Goal: Communication & Community: Answer question/provide support

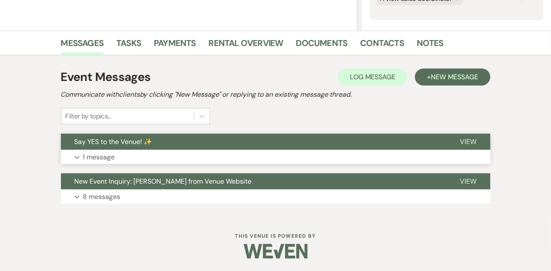
click at [401, 157] on button "Expand 1 message" at bounding box center [276, 157] width 430 height 14
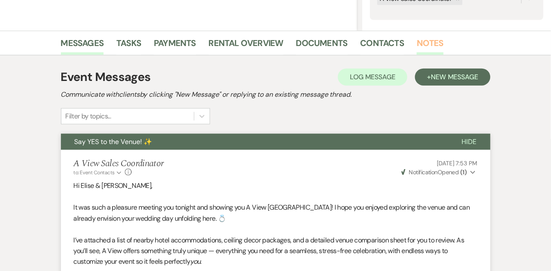
click at [430, 48] on link "Notes" at bounding box center [430, 45] width 27 height 19
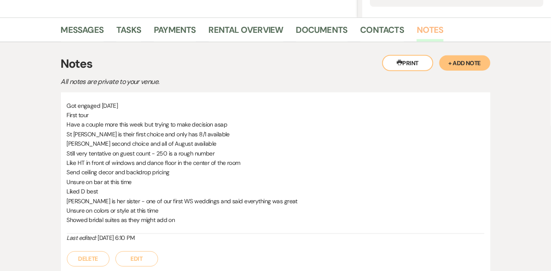
scroll to position [268, 0]
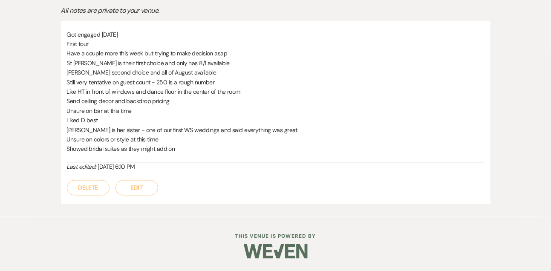
click at [147, 187] on button "Edit" at bounding box center [137, 187] width 43 height 15
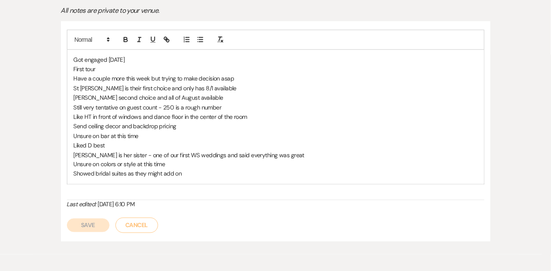
click at [195, 178] on p "Showed bridal suites as they might add on" at bounding box center [276, 173] width 404 height 9
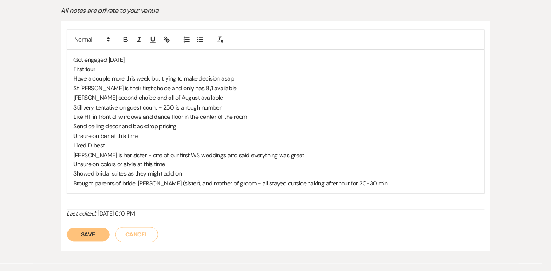
click at [81, 232] on button "Save" at bounding box center [88, 235] width 43 height 14
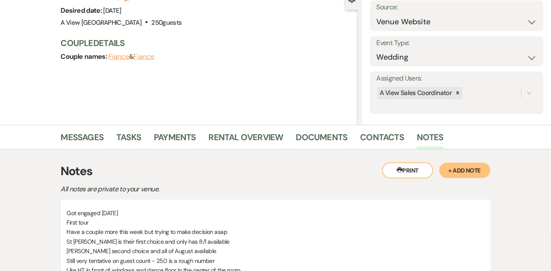
scroll to position [0, 0]
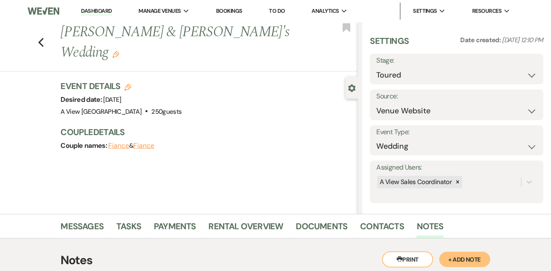
click at [104, 12] on link "Dashboard" at bounding box center [96, 11] width 31 height 8
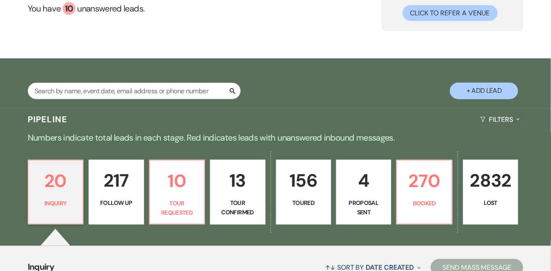
scroll to position [30, 0]
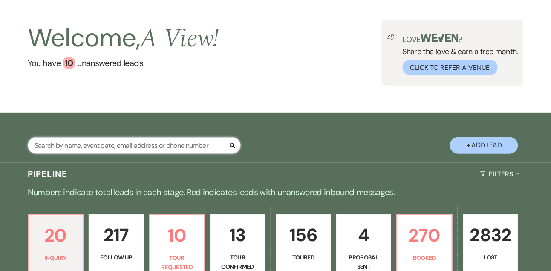
click at [101, 153] on input "text" at bounding box center [134, 145] width 213 height 17
type input "[PERSON_NAME]"
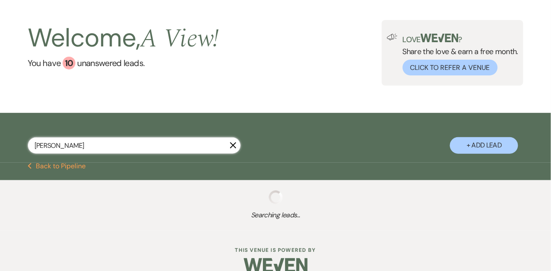
select select "9"
select select "8"
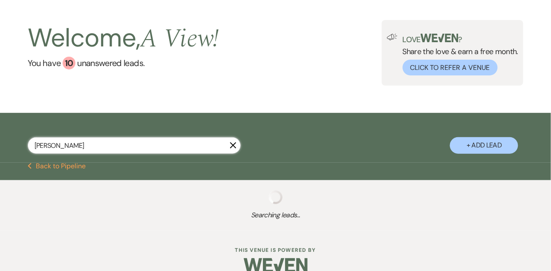
select select "1"
select select "8"
select select "4"
select select "8"
select select "4"
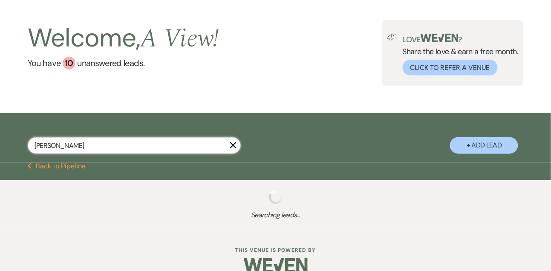
select select "8"
select select "6"
select select "8"
select select "6"
select select "8"
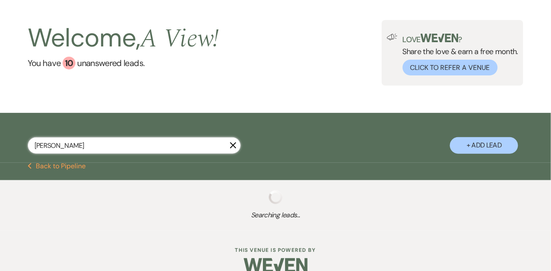
select select "4"
select select "8"
select select "4"
select select "8"
select select "5"
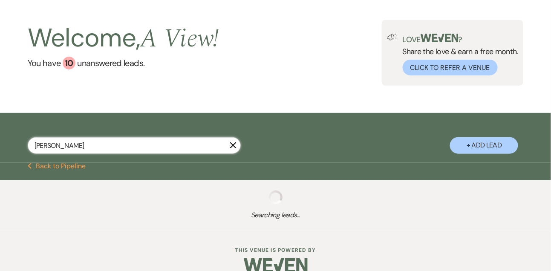
select select "8"
select select "6"
select select "8"
select select "4"
select select "8"
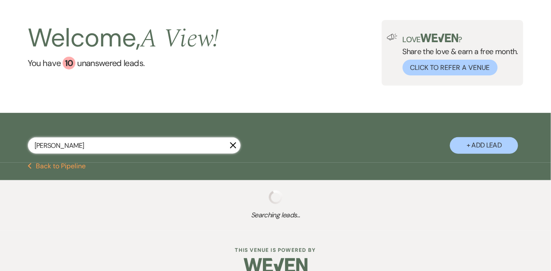
select select "6"
select select "8"
select select "1"
select select "8"
select select "5"
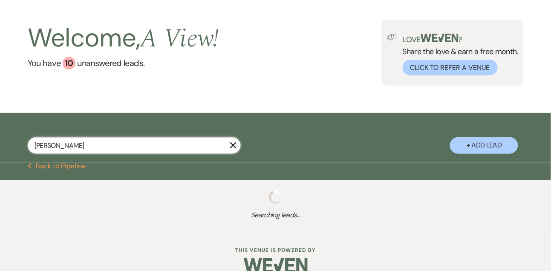
select select "8"
select select "4"
select select "8"
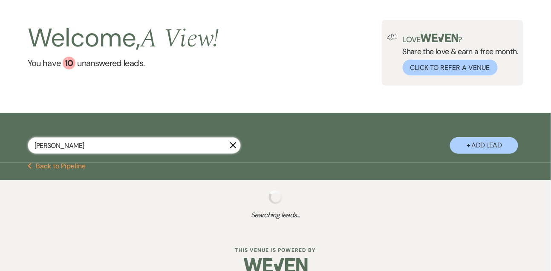
select select "8"
select select "4"
select select "8"
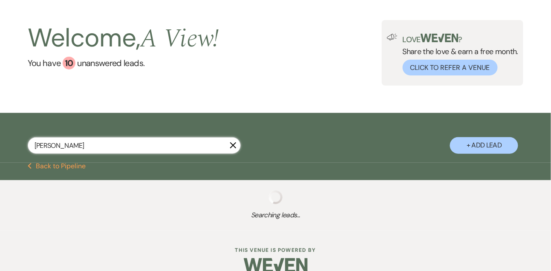
select select "8"
select select "4"
select select "8"
select select "5"
select select "8"
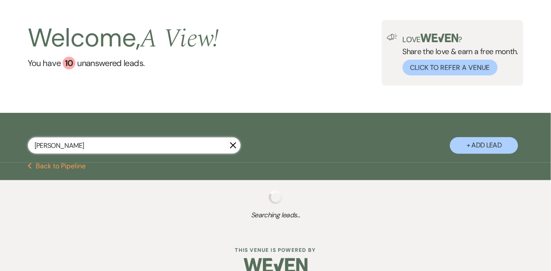
select select "4"
select select "8"
select select "5"
select select "8"
select select "4"
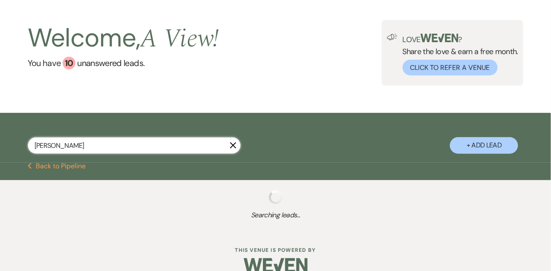
select select "8"
select select "4"
select select "8"
select select "5"
select select "8"
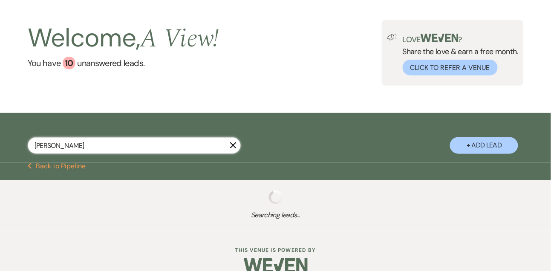
select select "4"
select select "8"
select select "4"
select select "8"
select select "6"
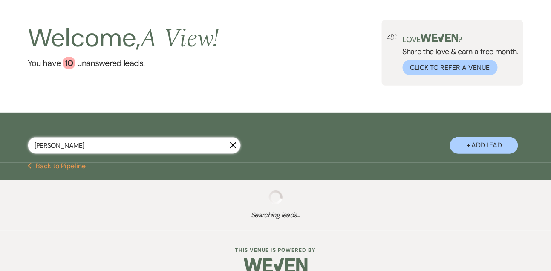
select select "8"
select select "4"
select select "8"
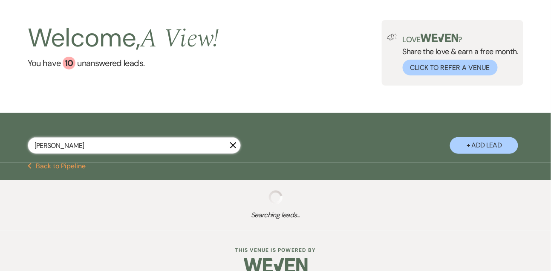
select select "8"
select select "6"
select select "8"
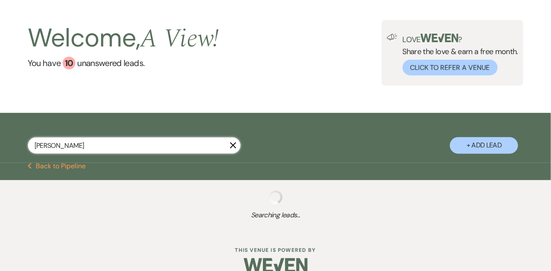
select select "4"
select select "8"
select select "4"
select select "8"
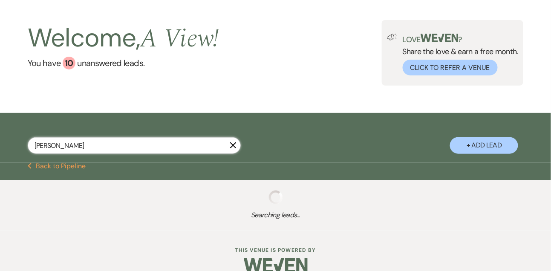
select select "8"
select select "4"
select select "8"
select select "4"
select select "8"
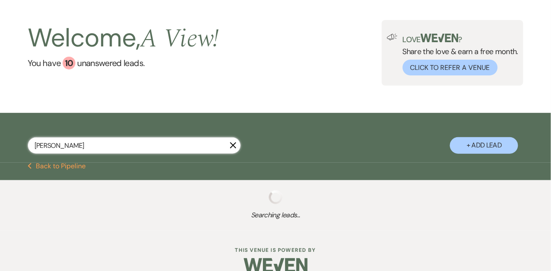
select select "4"
select select "8"
select select "4"
select select "8"
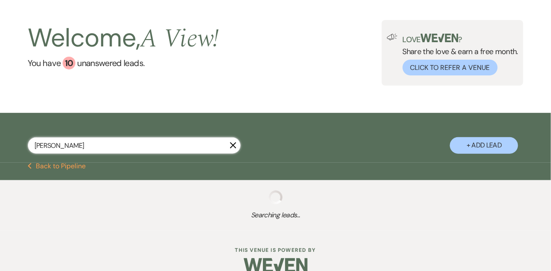
select select "8"
select select "5"
select select "8"
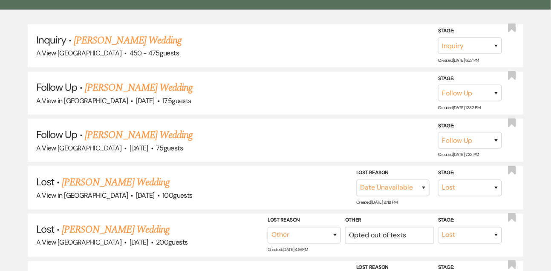
scroll to position [230, 0]
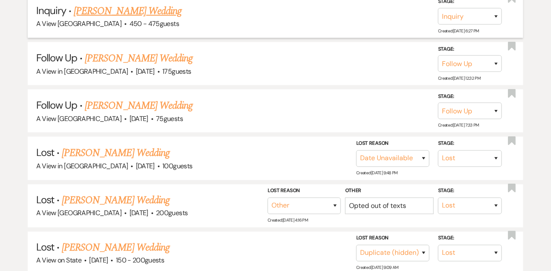
type input "[PERSON_NAME]"
click at [127, 18] on link "[PERSON_NAME] Wedding" at bounding box center [128, 10] width 108 height 15
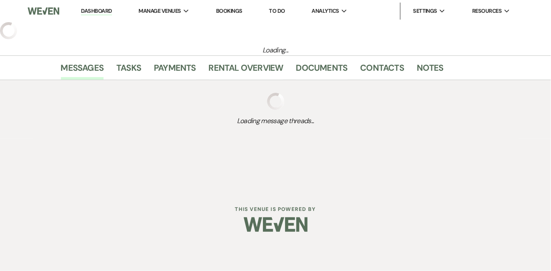
select select "22"
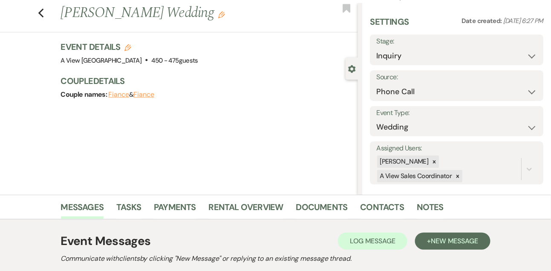
scroll to position [34, 0]
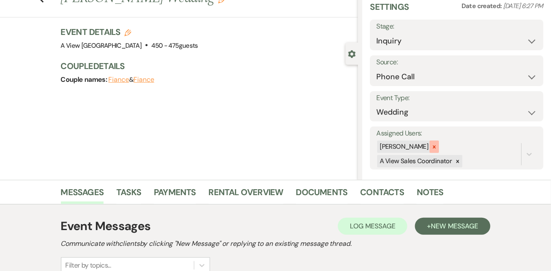
click at [437, 148] on icon at bounding box center [434, 147] width 6 height 6
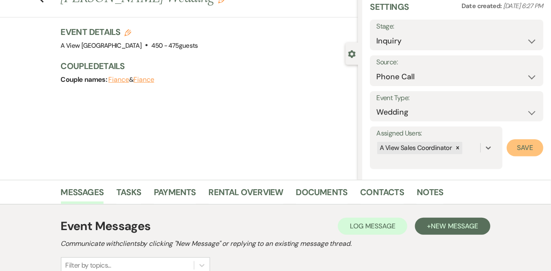
click at [534, 152] on button "Save" at bounding box center [525, 147] width 37 height 17
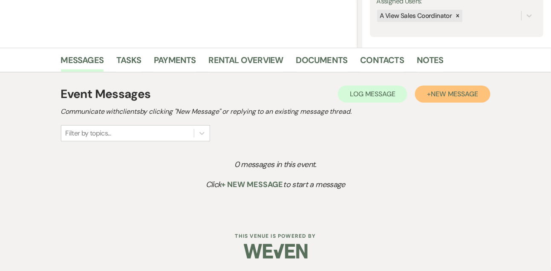
click at [436, 98] on button "+ New Message" at bounding box center [452, 94] width 75 height 17
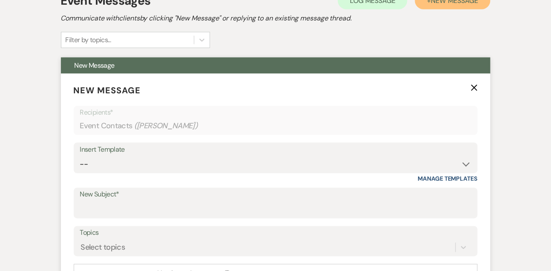
scroll to position [283, 0]
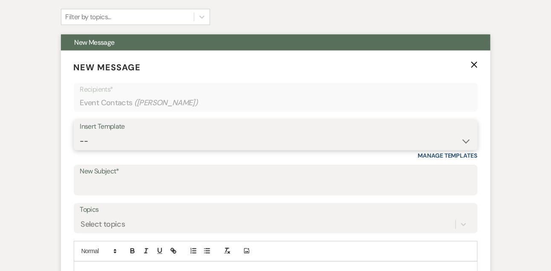
click at [100, 148] on select "-- Tour Confirmation Contract (Pre-Booked Leads) Out of office Inquiry Email Al…" at bounding box center [275, 141] width 391 height 17
select select "3301"
click at [80, 133] on select "-- Tour Confirmation Contract (Pre-Booked Leads) Out of office Inquiry Email Al…" at bounding box center [275, 141] width 391 height 17
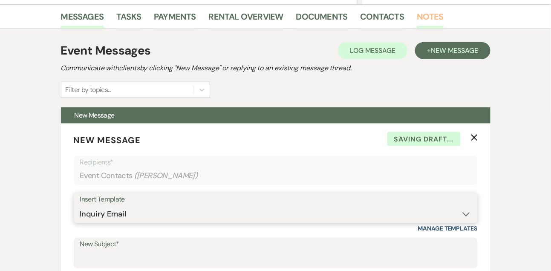
scroll to position [196, 0]
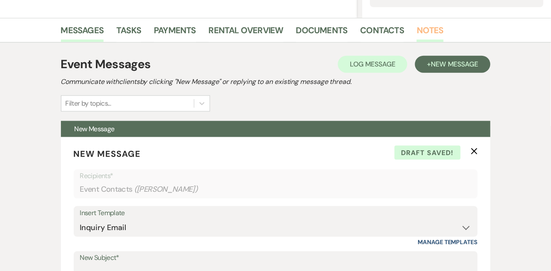
click at [428, 36] on link "Notes" at bounding box center [430, 32] width 27 height 19
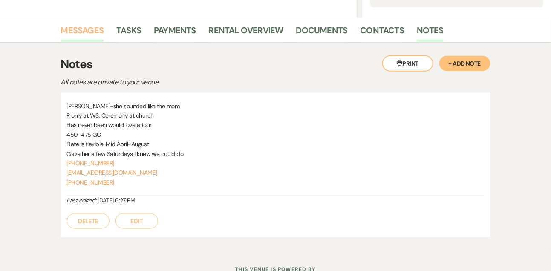
click at [90, 32] on link "Messages" at bounding box center [82, 32] width 43 height 19
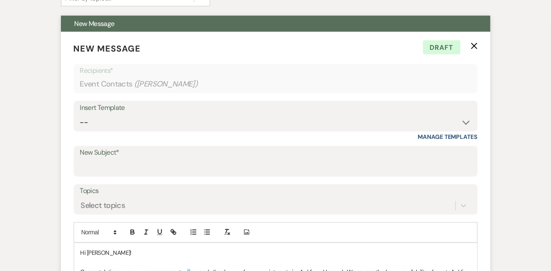
scroll to position [422, 0]
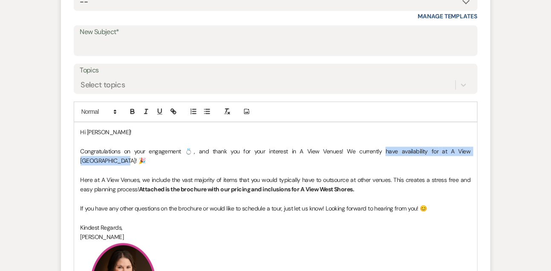
drag, startPoint x: 343, startPoint y: 150, endPoint x: 466, endPoint y: 152, distance: 122.8
click at [466, 153] on p "Congratulations on your engagement 💍, and thank you for your interest in A View…" at bounding box center [276, 156] width 391 height 19
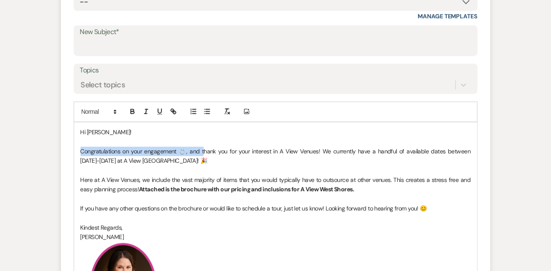
drag, startPoint x: 200, startPoint y: 153, endPoint x: 76, endPoint y: 153, distance: 123.7
click at [76, 153] on div "Hi [PERSON_NAME]! Congratulations on your engagement 💍, and thank you for your …" at bounding box center [275, 228] width 403 height 210
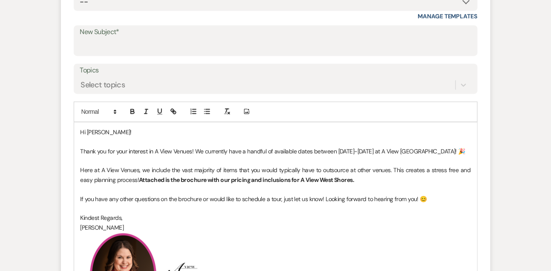
click at [127, 151] on p "Thank you for your interest in A View Venues! We currently have a handful of av…" at bounding box center [276, 151] width 391 height 9
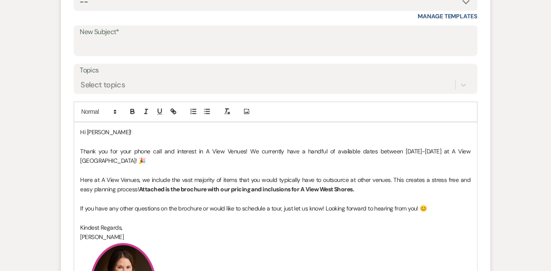
click at [78, 194] on div "Hi [PERSON_NAME]! Thank you for your phone call and interest in A View Venues! …" at bounding box center [275, 228] width 403 height 210
click at [78, 200] on div "Hi [PERSON_NAME]! Thank you for your phone call and interest in A View Venues! …" at bounding box center [275, 228] width 403 height 210
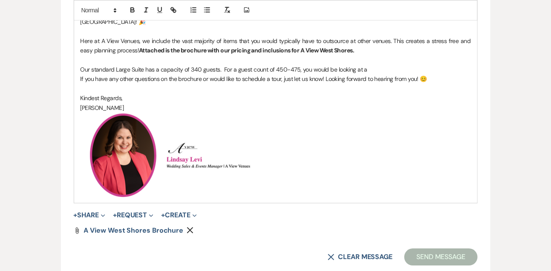
scroll to position [592, 0]
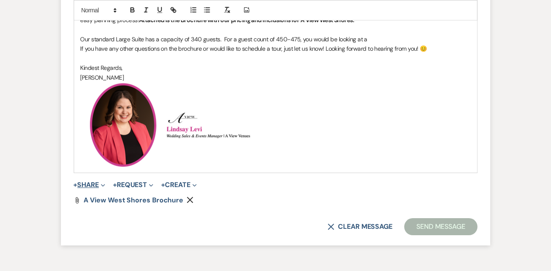
click at [92, 186] on button "+ Share Expand" at bounding box center [90, 185] width 32 height 7
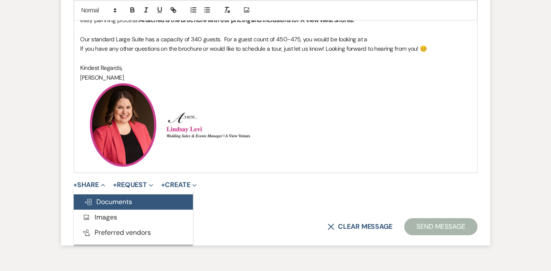
click at [101, 202] on span "Doc Upload Documents" at bounding box center [108, 201] width 49 height 9
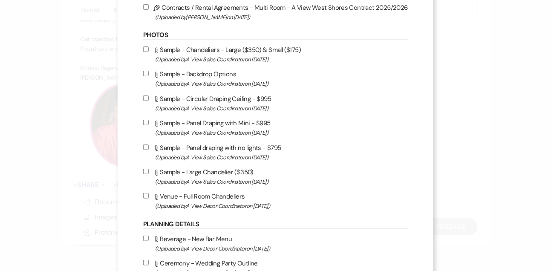
scroll to position [58, 0]
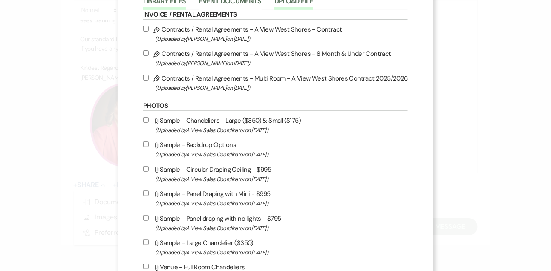
click at [307, 5] on button "Upload File" at bounding box center [294, 4] width 39 height 12
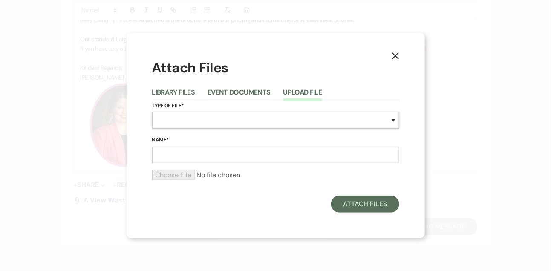
click at [192, 122] on select "Special Event Insurance Vendor Certificate of Insurance Contracts / Rental Agre…" at bounding box center [275, 120] width 247 height 17
select select "43"
click at [152, 112] on select "Special Event Insurance Vendor Certificate of Insurance Contracts / Rental Agre…" at bounding box center [275, 120] width 247 height 17
click at [182, 149] on input "Name*" at bounding box center [275, 155] width 247 height 17
type input "Multiroom Pricing - A View West Shores"
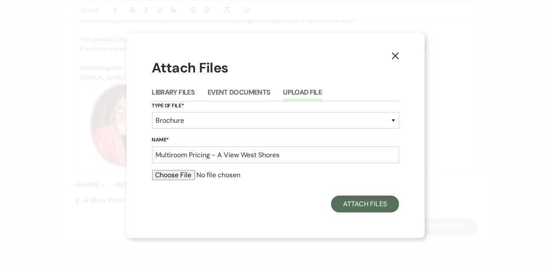
click at [185, 177] on input "file" at bounding box center [275, 175] width 247 height 10
type input "C:\fakepath\AVWS Multi Room Brochure.pdf"
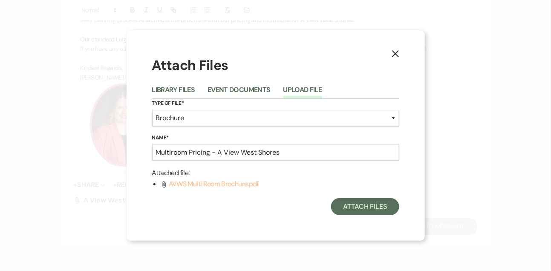
click at [208, 182] on span "AVWS Multi Room Brochure.pdf" at bounding box center [214, 184] width 90 height 9
click at [396, 217] on div "X Attach Files Library Files Event Documents Upload File Type of File* Special …" at bounding box center [276, 135] width 298 height 210
click at [385, 211] on button "Attach Files" at bounding box center [365, 206] width 68 height 17
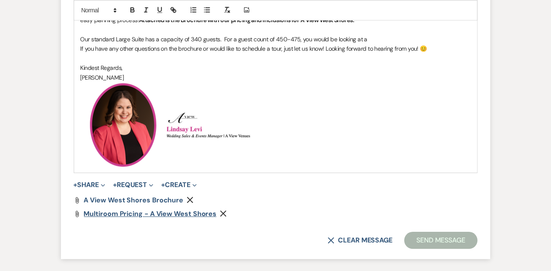
click at [168, 214] on span "Multiroom Pricing - A View West Shores" at bounding box center [150, 213] width 133 height 9
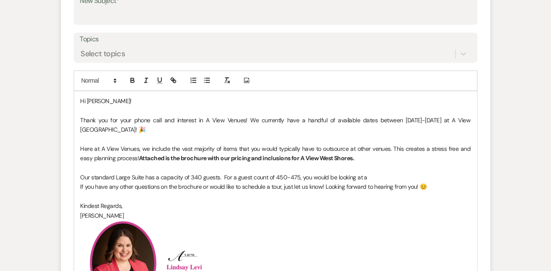
scroll to position [453, 0]
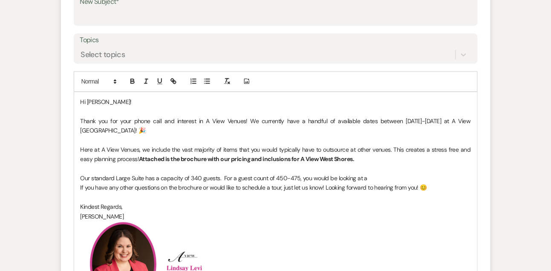
click at [374, 178] on p "Our standard Large Suite has a capacity of 340 guests. For a guest count of 450…" at bounding box center [276, 178] width 391 height 9
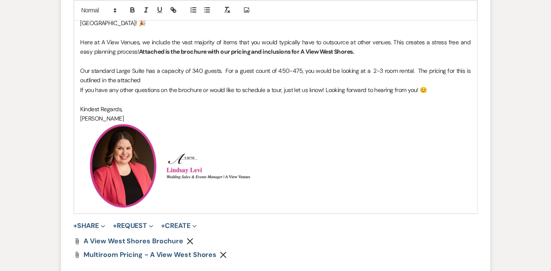
scroll to position [425, 0]
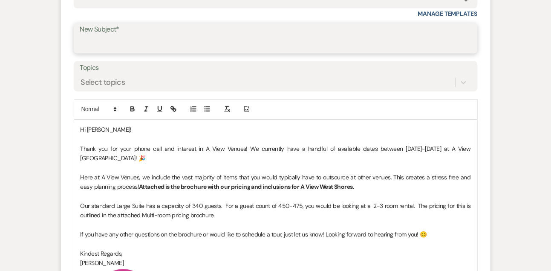
click at [305, 37] on input "New Subject*" at bounding box center [275, 44] width 391 height 17
type input "A View West Shores ✨"
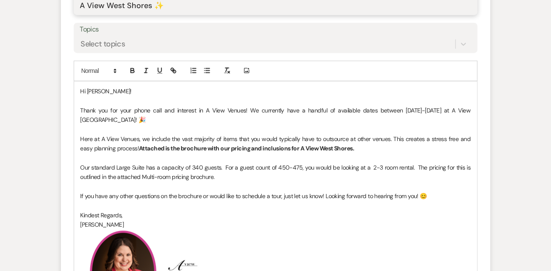
scroll to position [696, 0]
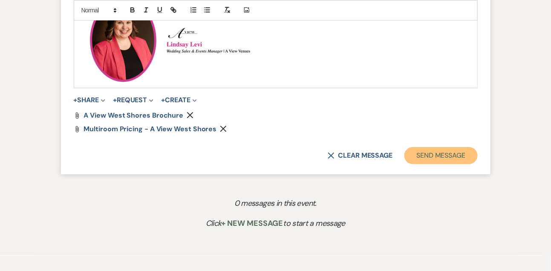
click at [420, 157] on button "Send Message" at bounding box center [441, 155] width 73 height 17
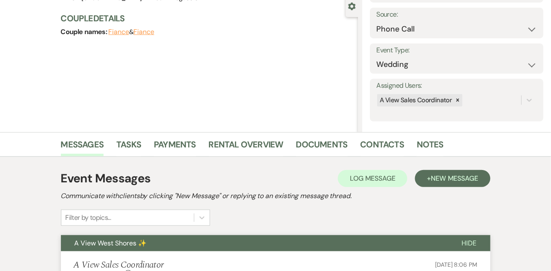
scroll to position [116, 0]
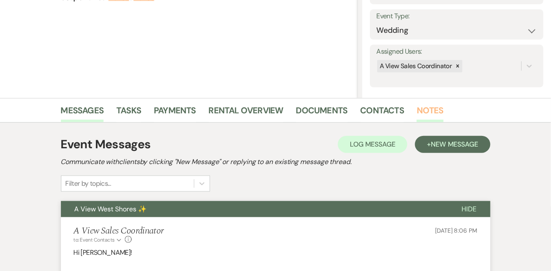
click at [434, 112] on link "Notes" at bounding box center [430, 113] width 27 height 19
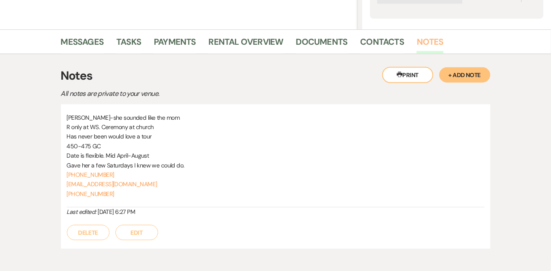
scroll to position [211, 0]
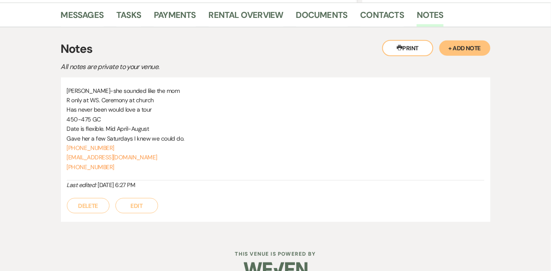
click at [139, 204] on button "Edit" at bounding box center [137, 205] width 43 height 15
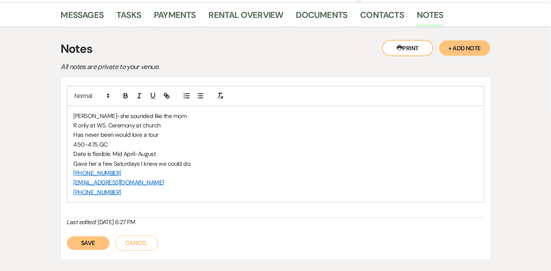
click at [73, 110] on div "[PERSON_NAME]-she sounded like the mom R only at WS. Ceremony at church Has nev…" at bounding box center [275, 154] width 417 height 96
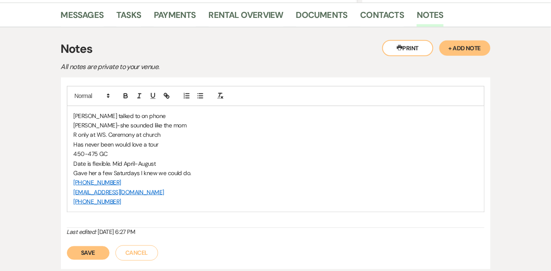
click at [86, 245] on div "Save Cancel" at bounding box center [276, 249] width 418 height 24
click at [87, 249] on button "Save" at bounding box center [88, 253] width 43 height 14
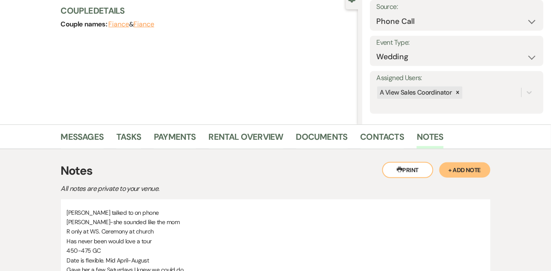
scroll to position [0, 0]
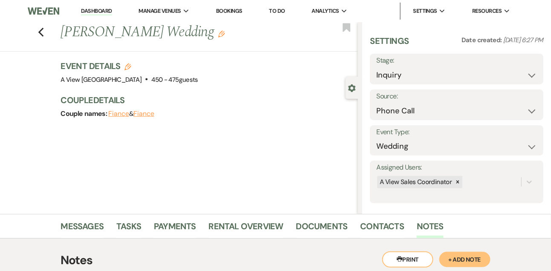
click at [104, 13] on link "Dashboard" at bounding box center [96, 11] width 31 height 8
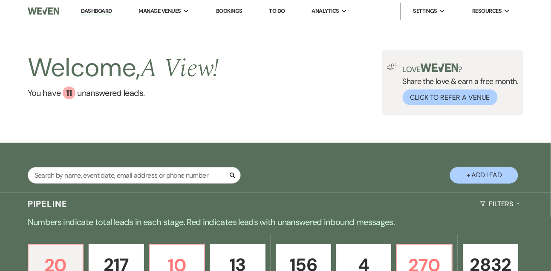
select select "22"
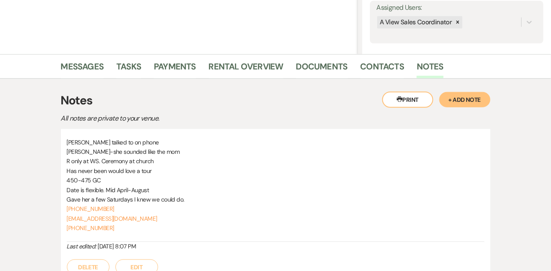
scroll to position [144, 0]
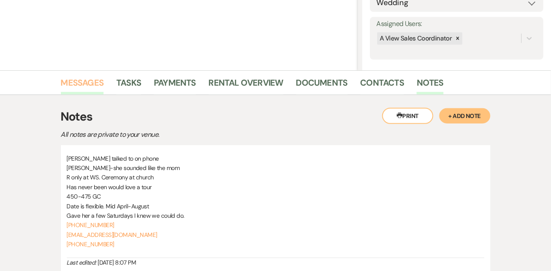
click at [84, 83] on link "Messages" at bounding box center [82, 85] width 43 height 19
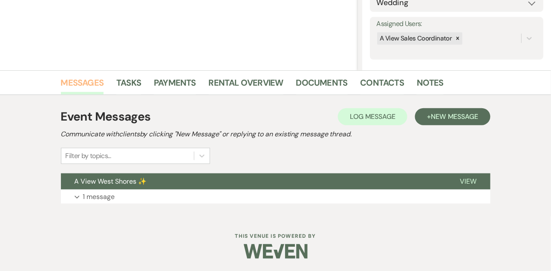
scroll to position [144, 0]
click at [89, 197] on p "1 message" at bounding box center [99, 196] width 32 height 11
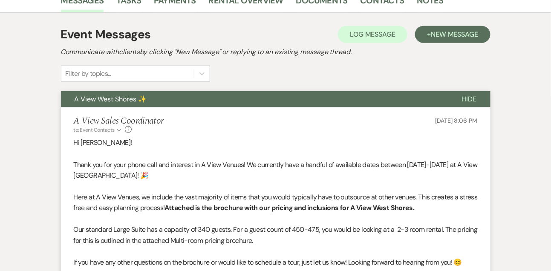
scroll to position [0, 0]
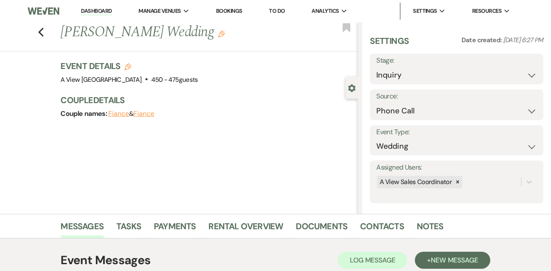
select select "9"
select select "8"
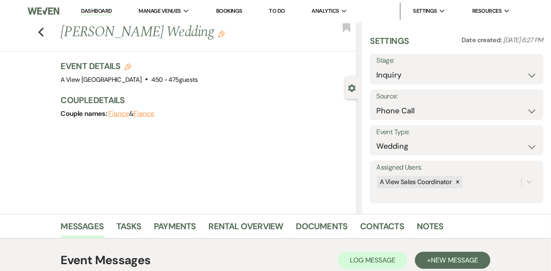
select select "1"
select select "8"
select select "4"
select select "8"
select select "4"
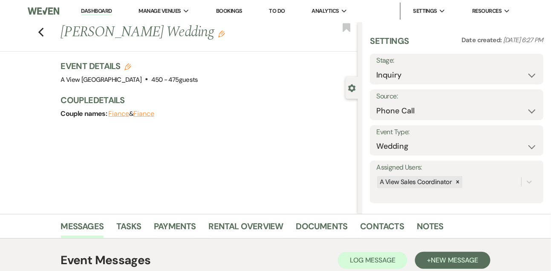
select select "8"
select select "6"
select select "8"
select select "6"
select select "8"
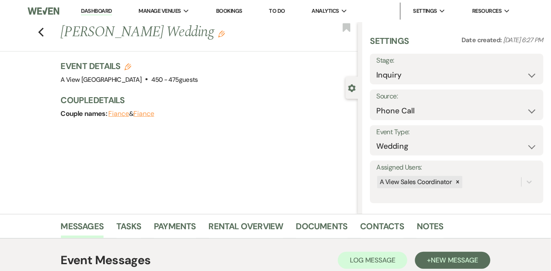
select select "4"
select select "8"
select select "4"
select select "8"
select select "5"
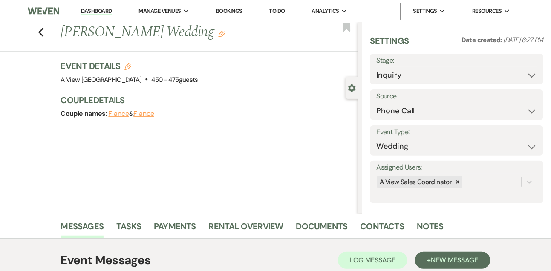
select select "8"
select select "6"
select select "8"
select select "4"
select select "8"
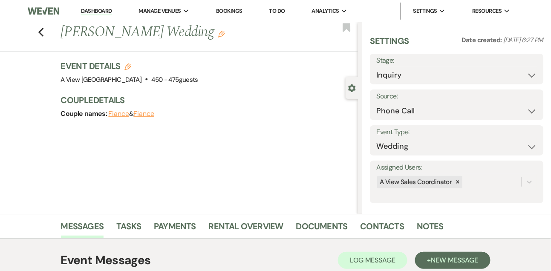
select select "6"
select select "8"
select select "1"
select select "8"
select select "5"
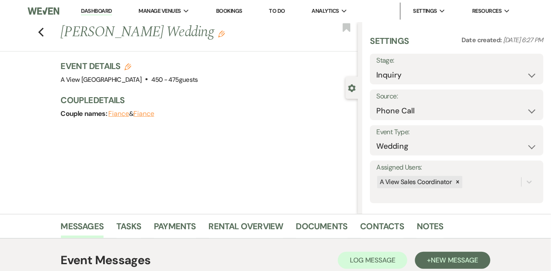
select select "8"
select select "4"
select select "8"
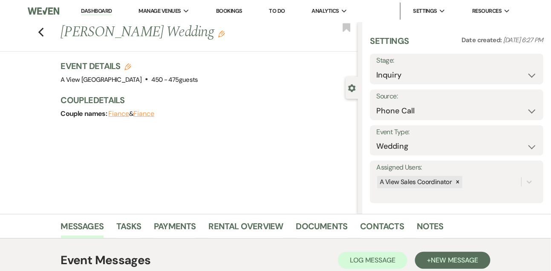
select select "8"
select select "4"
select select "8"
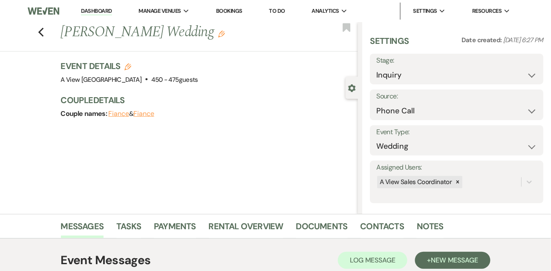
select select "8"
select select "4"
select select "8"
select select "5"
select select "8"
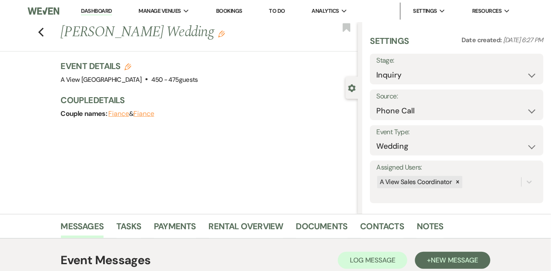
select select "4"
select select "8"
select select "5"
select select "8"
select select "4"
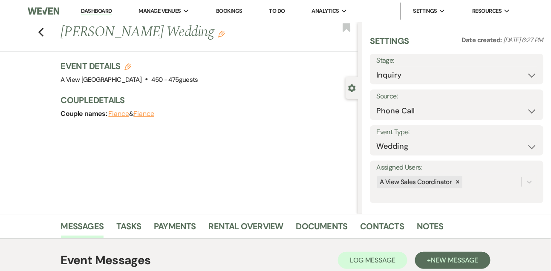
select select "8"
select select "4"
select select "8"
select select "5"
select select "8"
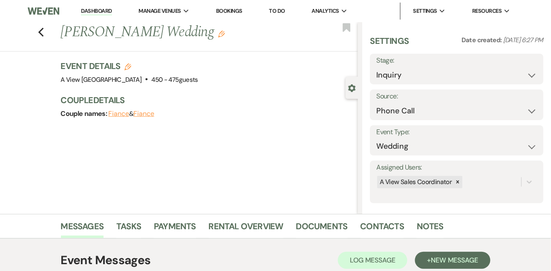
select select "4"
select select "8"
select select "4"
select select "8"
select select "6"
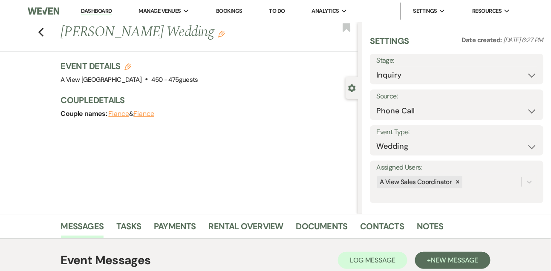
select select "8"
select select "4"
select select "8"
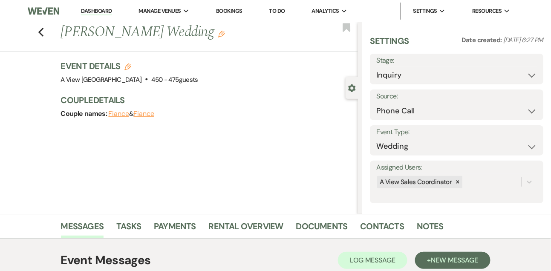
select select "8"
select select "6"
select select "8"
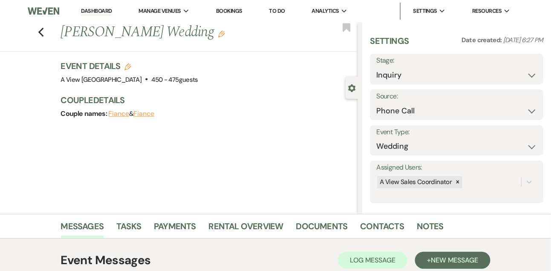
select select "4"
select select "8"
select select "4"
select select "8"
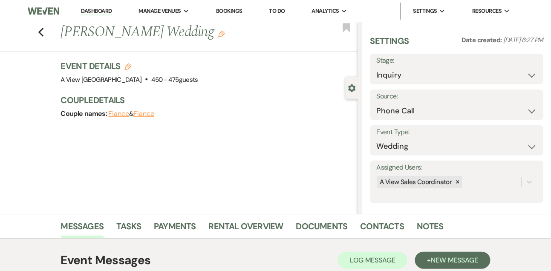
select select "8"
select select "4"
select select "8"
select select "4"
select select "8"
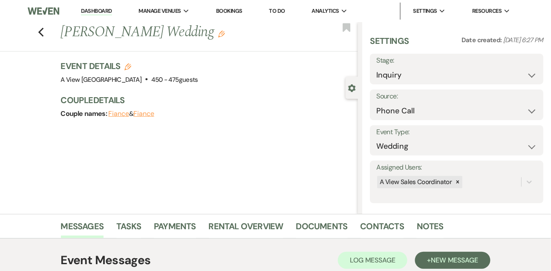
select select "4"
select select "8"
select select "4"
select select "8"
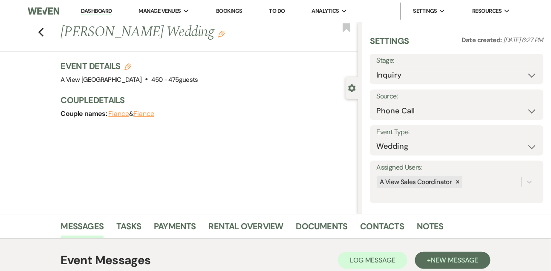
select select "8"
select select "5"
select select "8"
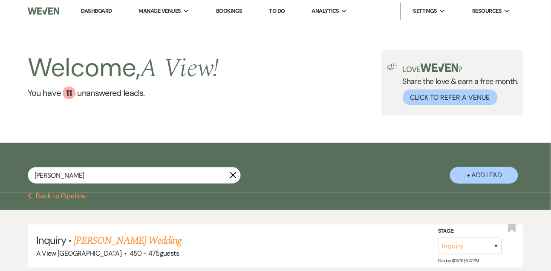
click at [97, 11] on link "Dashboard" at bounding box center [96, 11] width 31 height 8
